Goal: Task Accomplishment & Management: Use online tool/utility

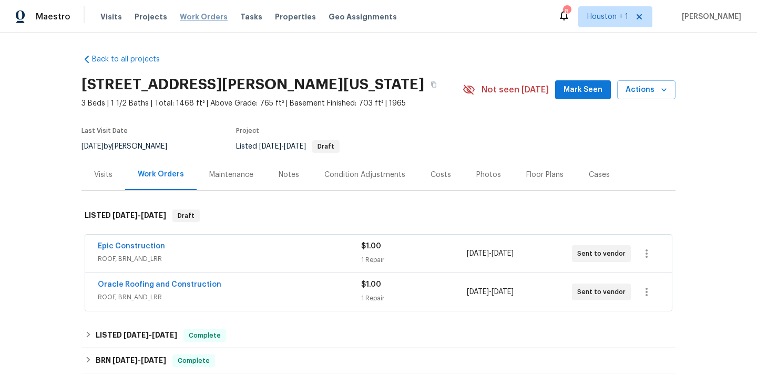
click at [194, 18] on span "Work Orders" at bounding box center [204, 17] width 48 height 11
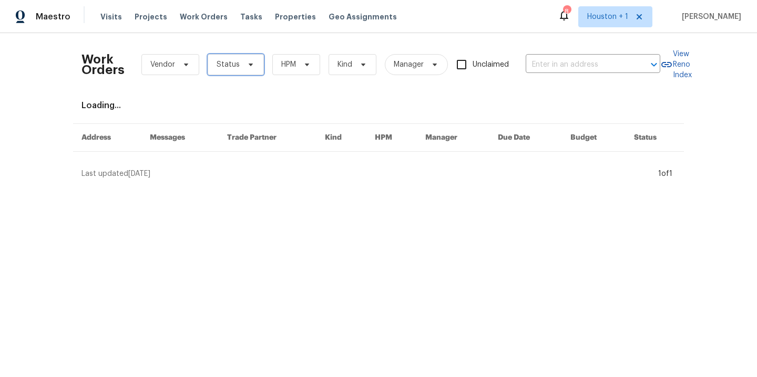
click at [217, 69] on span "Status" at bounding box center [228, 64] width 23 height 11
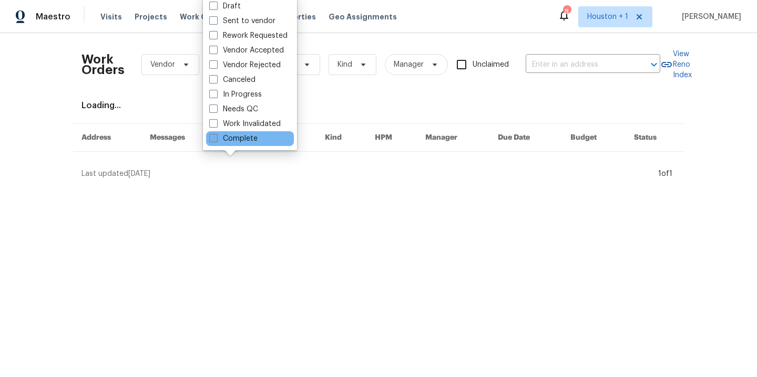
click at [237, 142] on label "Complete" at bounding box center [233, 139] width 48 height 11
click at [216, 140] on input "Complete" at bounding box center [212, 137] width 7 height 7
checkbox input "true"
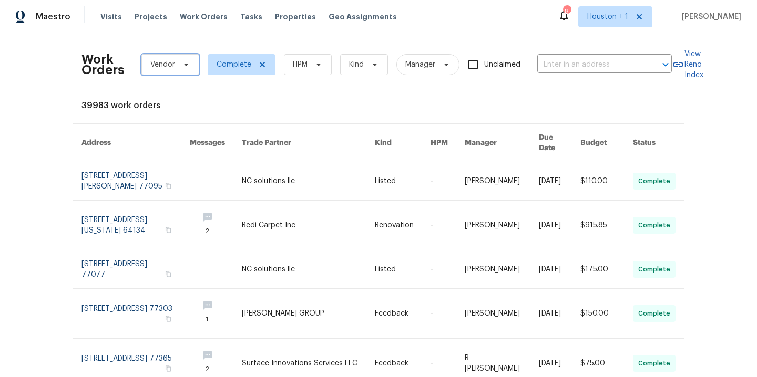
click at [179, 68] on span at bounding box center [185, 64] width 12 height 8
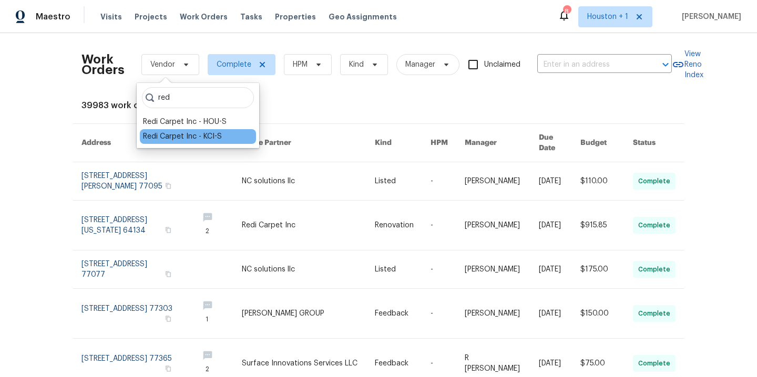
type input "red"
click at [176, 132] on div "Redi Carpet Inc - KCI-S" at bounding box center [182, 136] width 79 height 11
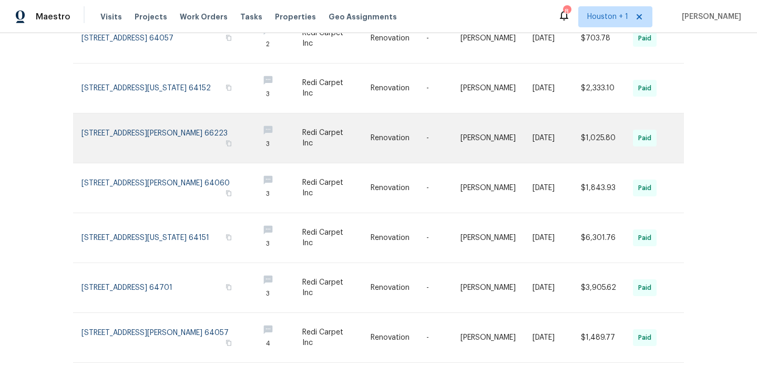
scroll to position [325, 0]
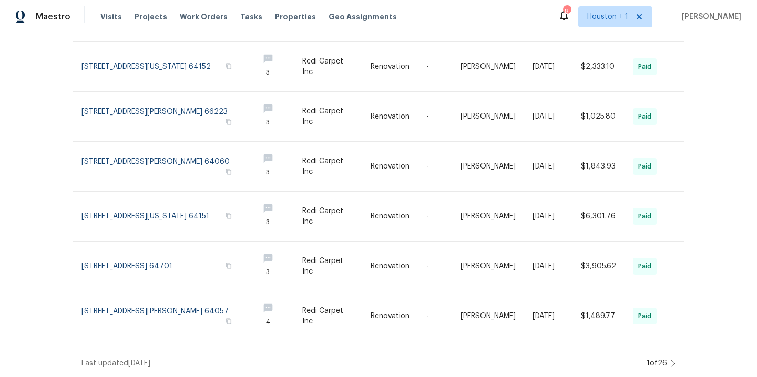
click at [670, 360] on icon at bounding box center [672, 364] width 5 height 8
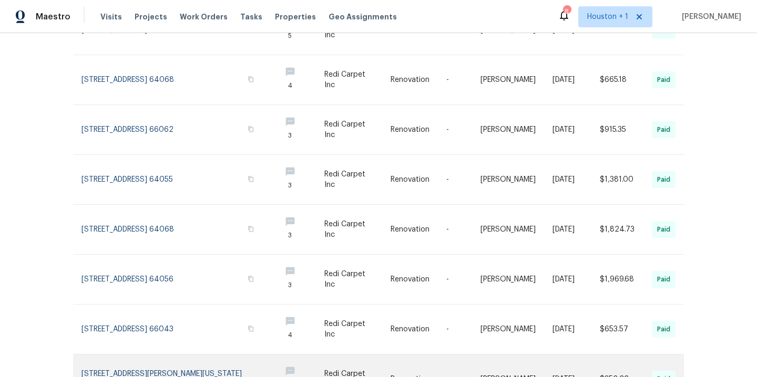
scroll to position [315, 0]
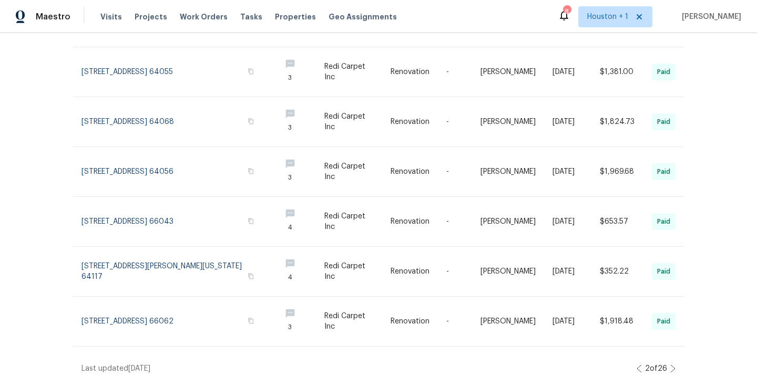
click at [670, 365] on icon at bounding box center [672, 369] width 5 height 8
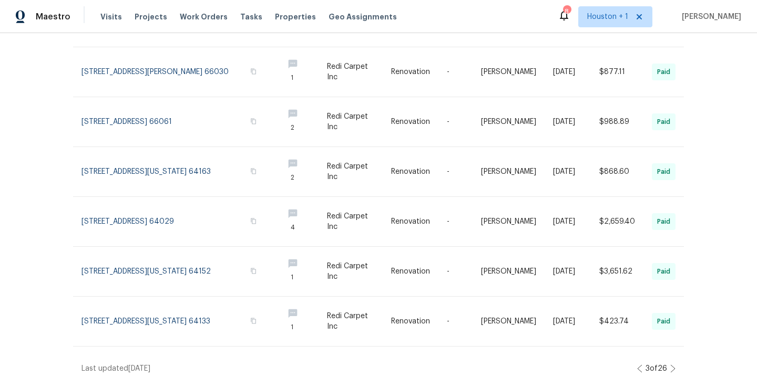
click at [670, 365] on icon at bounding box center [672, 369] width 5 height 8
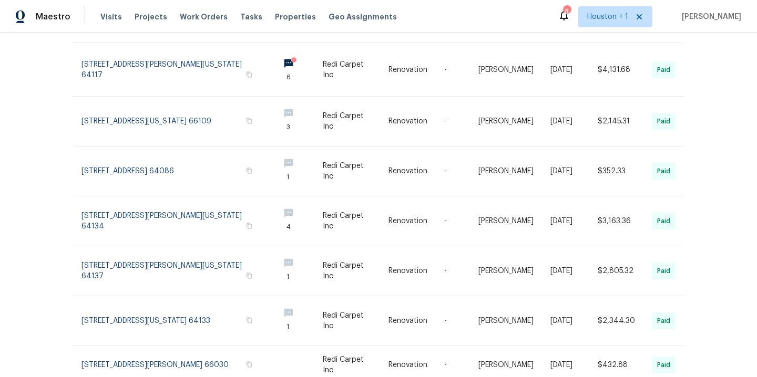
scroll to position [307, 0]
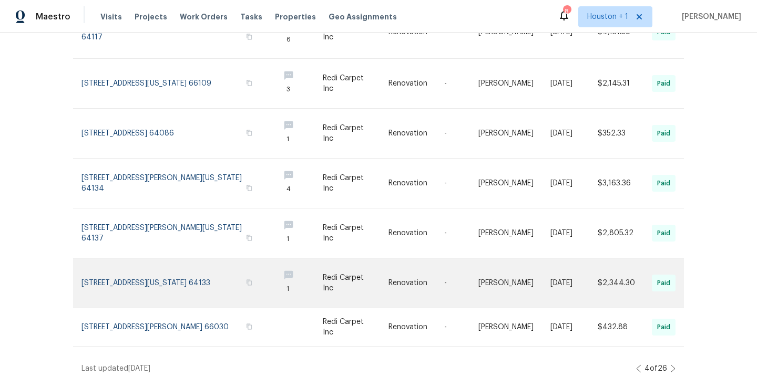
click at [141, 265] on link at bounding box center [175, 283] width 189 height 49
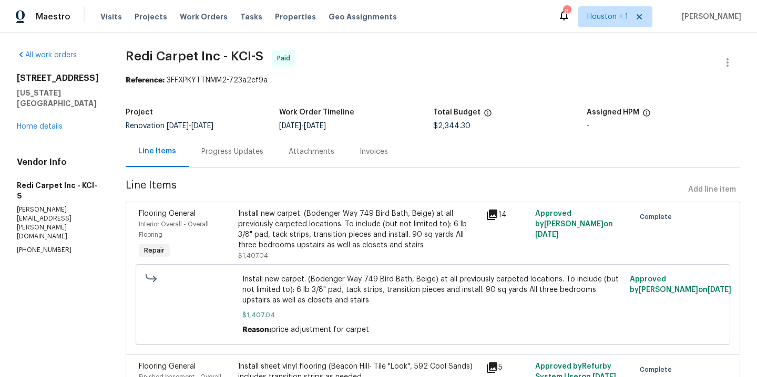
click at [37, 130] on div "[STREET_ADDRESS][US_STATE] Home details" at bounding box center [59, 102] width 84 height 59
click at [36, 126] on link "Home details" at bounding box center [40, 126] width 46 height 7
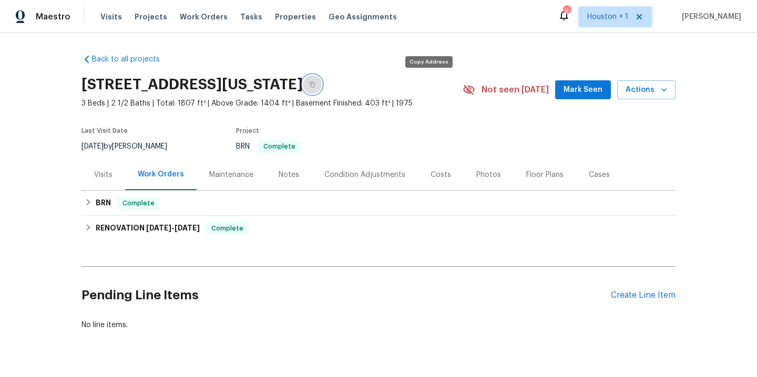
click at [315, 83] on icon "button" at bounding box center [312, 84] width 6 height 6
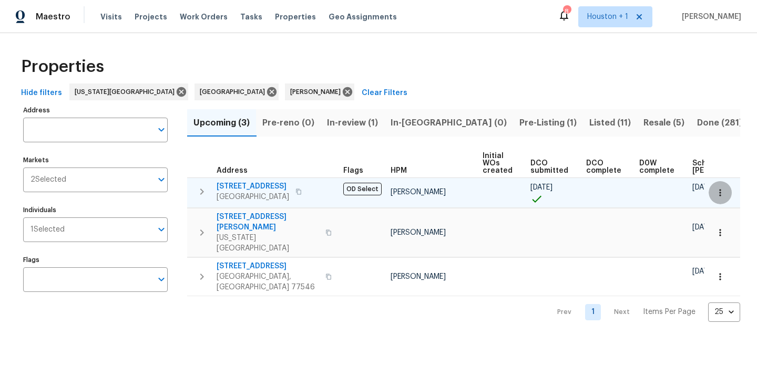
click at [716, 191] on icon "button" at bounding box center [720, 193] width 11 height 11
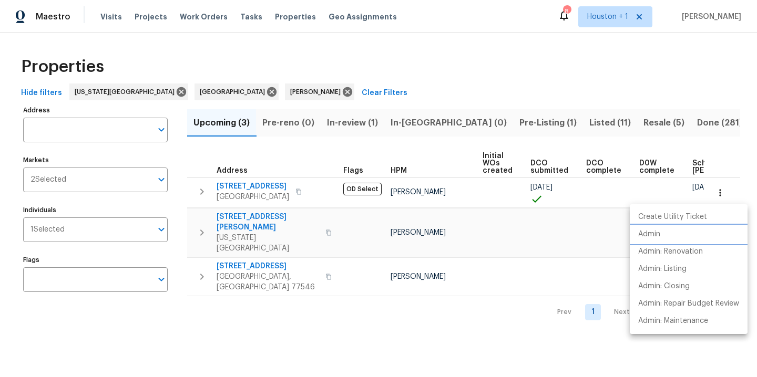
click at [674, 233] on li "Admin" at bounding box center [689, 234] width 118 height 17
click at [393, 89] on div at bounding box center [378, 188] width 757 height 377
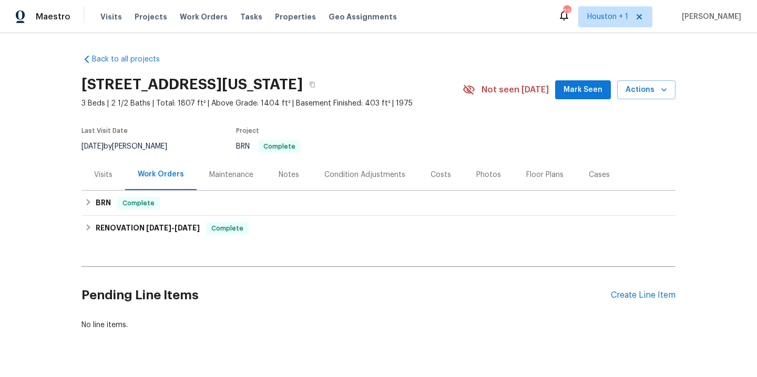
click at [196, 11] on div "Visits Projects Work Orders Tasks Properties Geo Assignments" at bounding box center [254, 16] width 309 height 21
click at [194, 15] on span "Work Orders" at bounding box center [204, 17] width 48 height 11
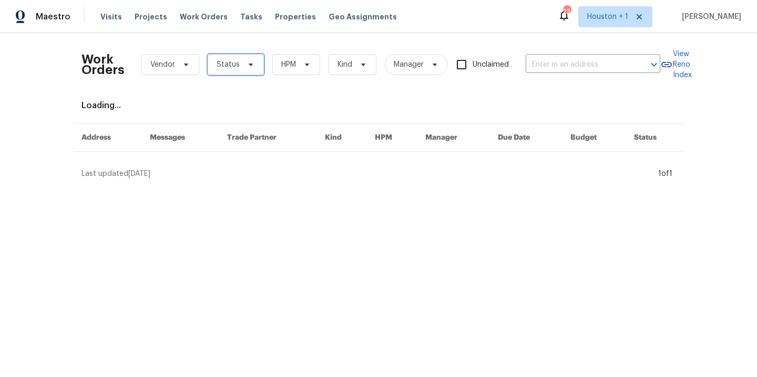
click at [249, 65] on icon at bounding box center [251, 65] width 4 height 3
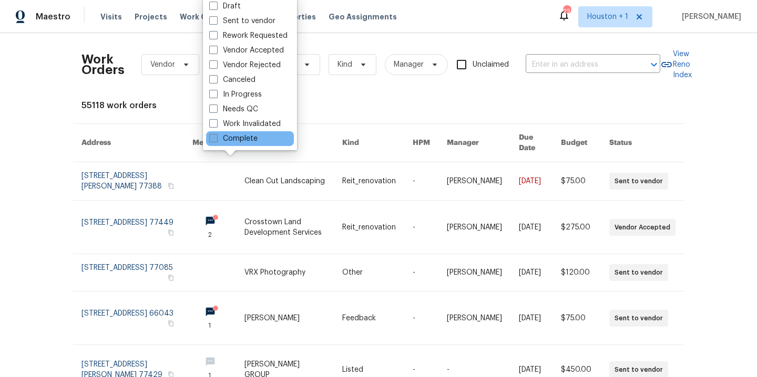
click at [232, 143] on label "Complete" at bounding box center [233, 139] width 48 height 11
click at [216, 140] on input "Complete" at bounding box center [212, 137] width 7 height 7
checkbox input "true"
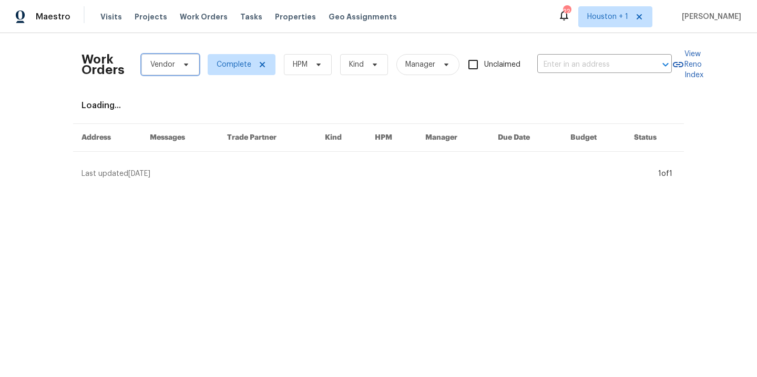
click at [161, 62] on span "Vendor" at bounding box center [162, 64] width 25 height 11
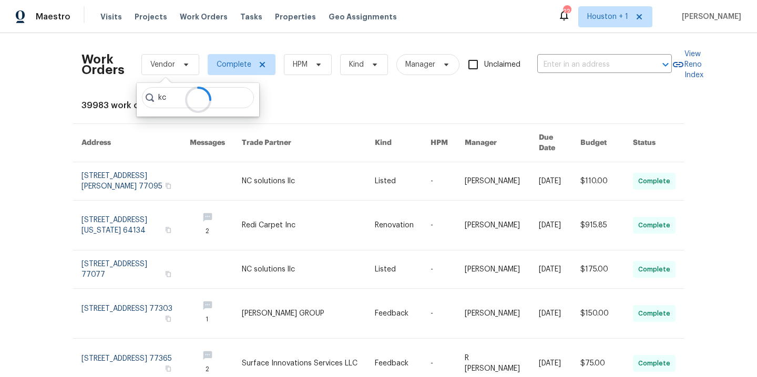
type input "k"
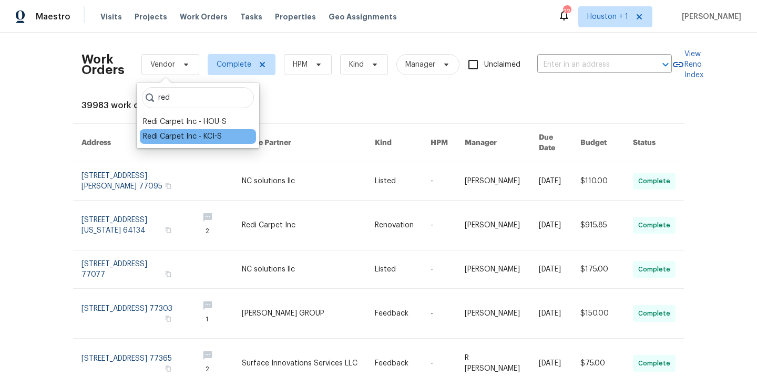
type input "red"
click at [189, 137] on div "Redi Carpet Inc - KCI-S" at bounding box center [182, 136] width 79 height 11
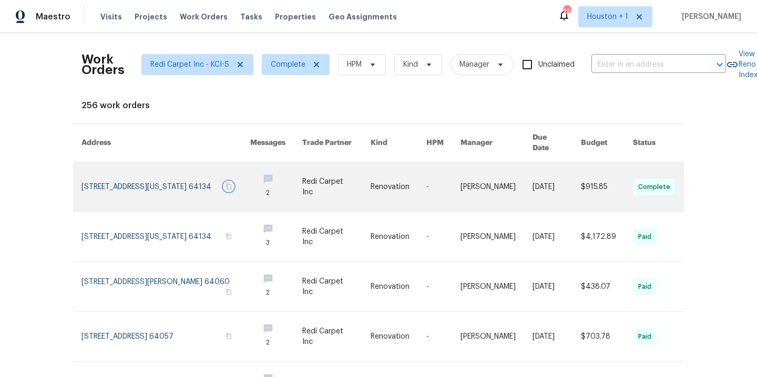
click at [231, 189] on icon "button" at bounding box center [228, 187] width 5 height 6
click at [328, 179] on link at bounding box center [336, 186] width 69 height 49
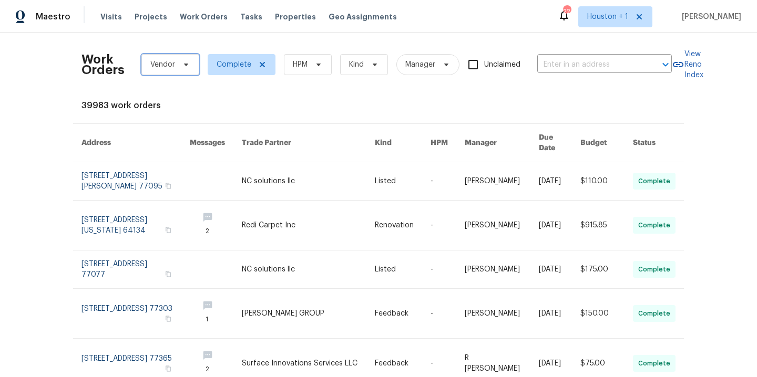
click at [179, 68] on span at bounding box center [185, 64] width 12 height 8
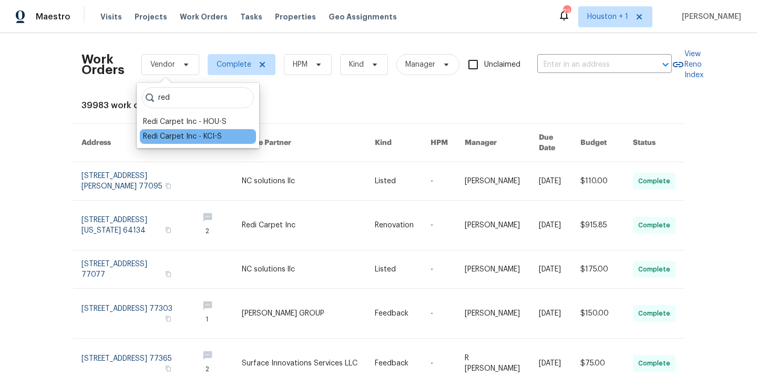
type input "red"
click at [211, 135] on div "Redi Carpet Inc - KCI-S" at bounding box center [182, 136] width 79 height 11
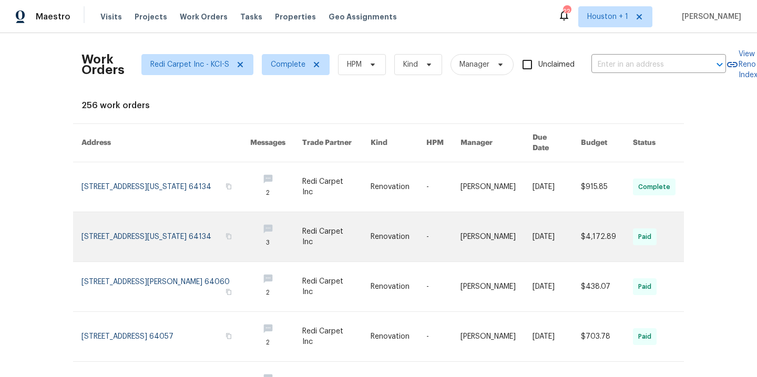
click at [349, 238] on link at bounding box center [336, 236] width 69 height 49
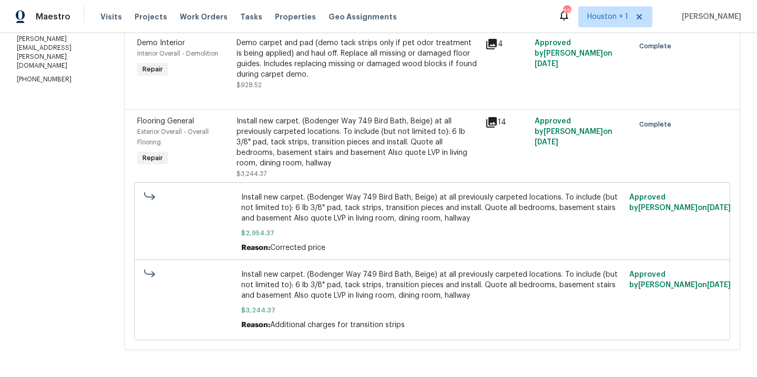
scroll to position [182, 0]
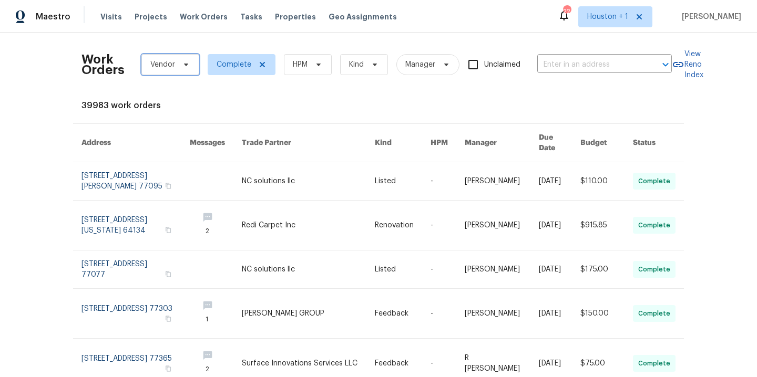
click at [173, 65] on span "Vendor" at bounding box center [170, 64] width 58 height 21
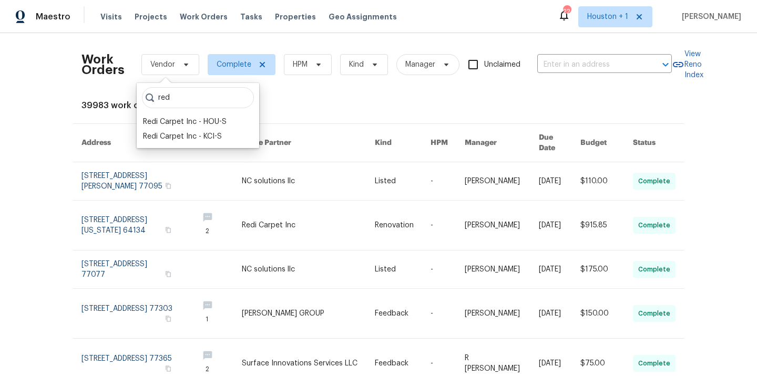
type input "red"
click at [192, 145] on div "red Redi Carpet Inc - HOU-S Redi Carpet Inc - KCI-S" at bounding box center [198, 115] width 122 height 65
click at [187, 136] on div "Redi Carpet Inc - KCI-S" at bounding box center [182, 136] width 79 height 11
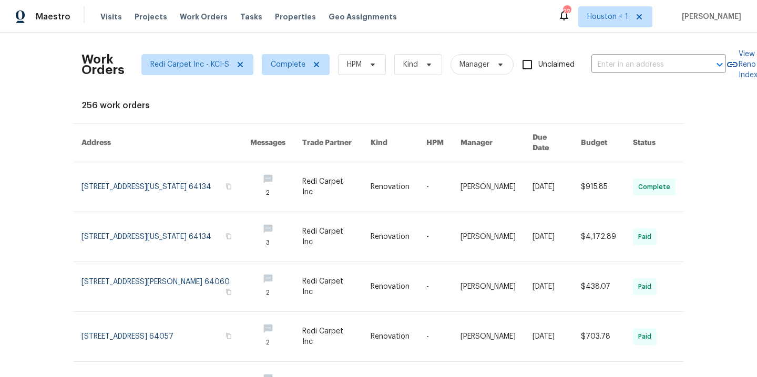
scroll to position [325, 0]
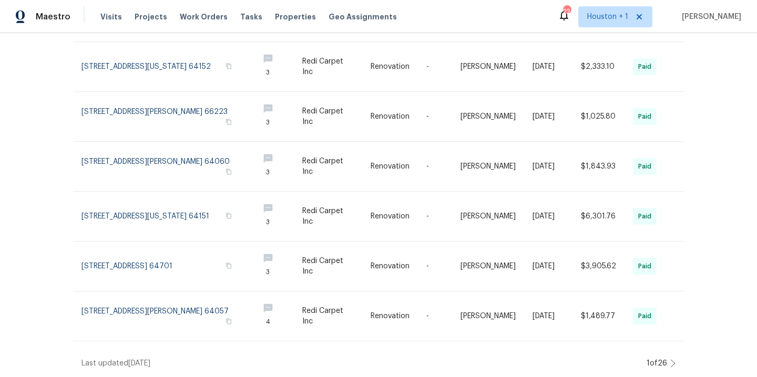
click at [670, 360] on icon at bounding box center [672, 364] width 5 height 8
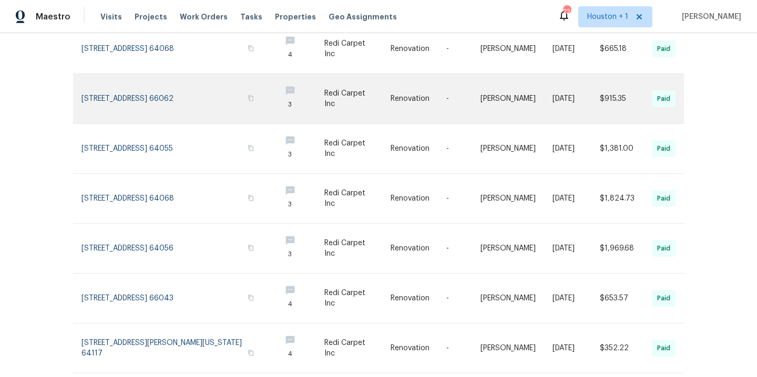
scroll to position [315, 0]
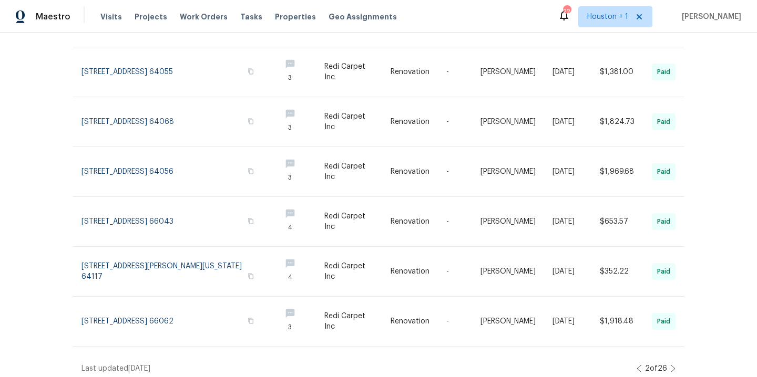
click at [670, 365] on icon at bounding box center [672, 369] width 5 height 8
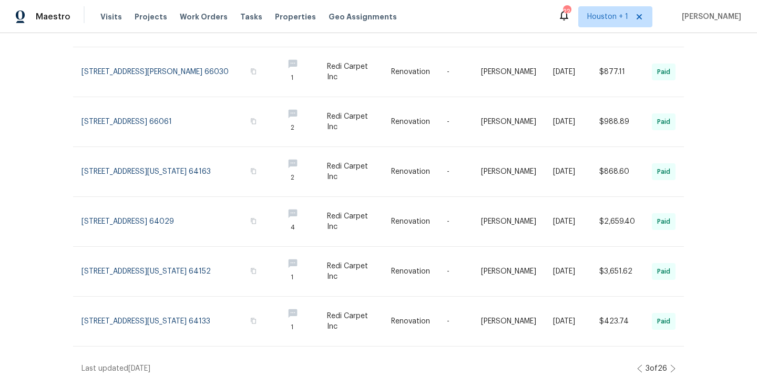
click at [671, 365] on icon at bounding box center [673, 368] width 4 height 7
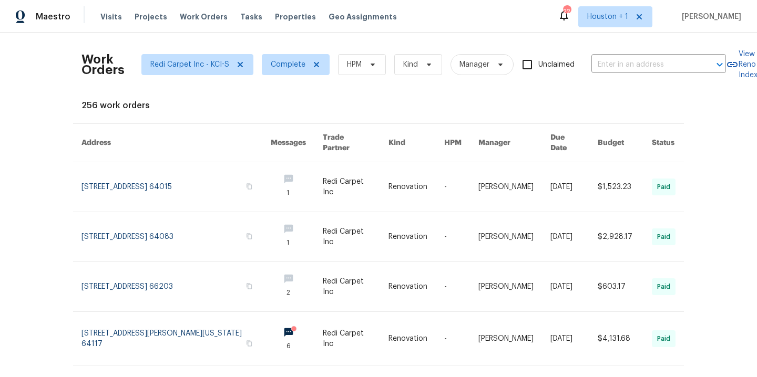
scroll to position [307, 0]
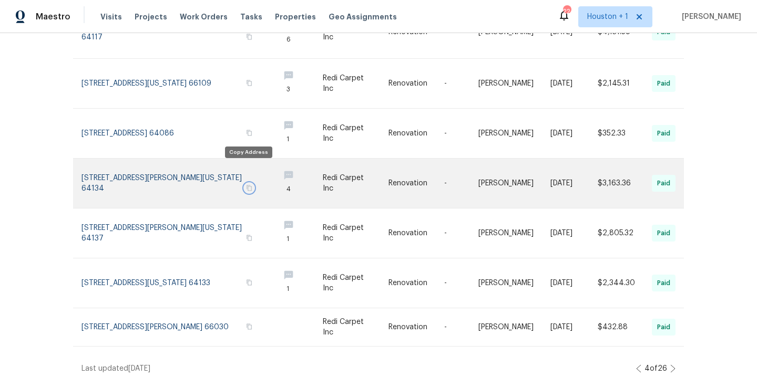
click at [247, 185] on icon "button" at bounding box center [249, 188] width 6 height 6
